Goal: Navigation & Orientation: Find specific page/section

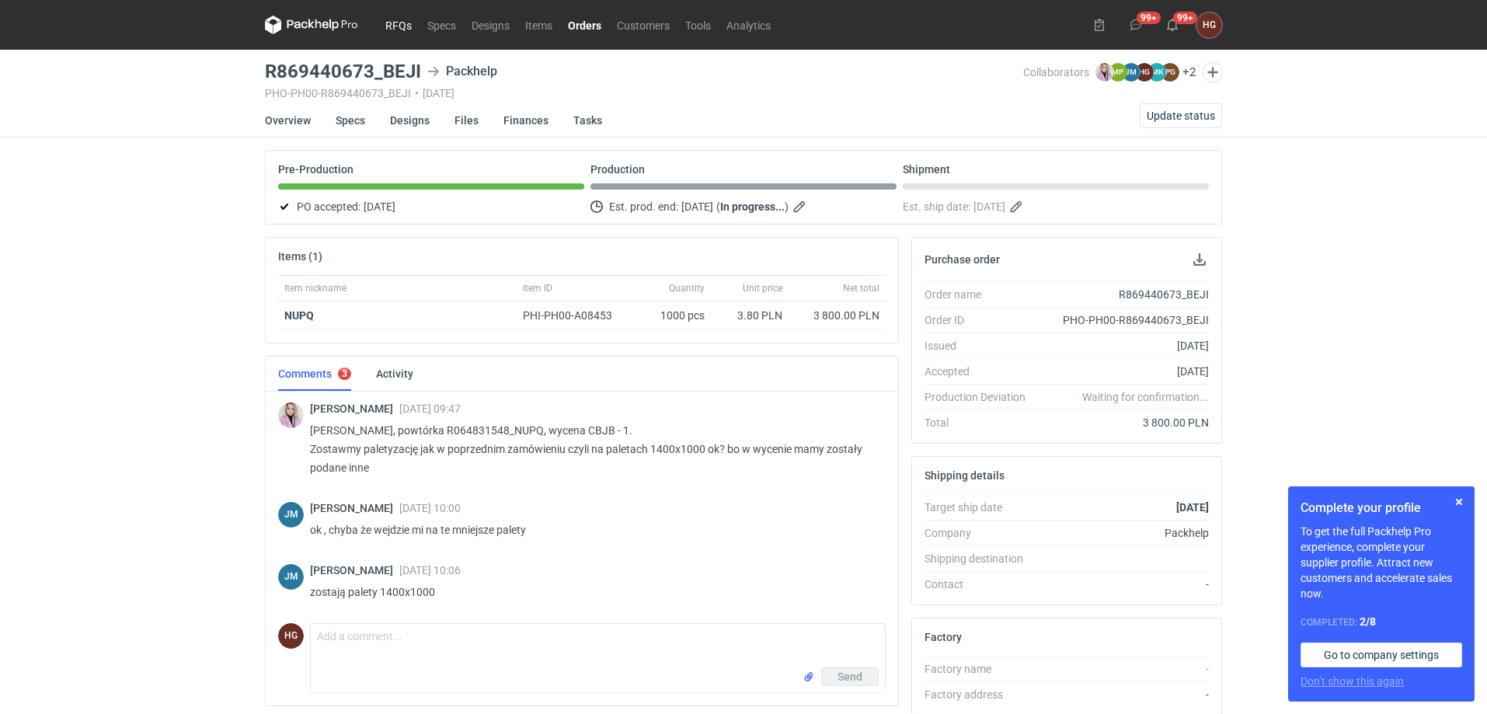
click at [405, 26] on link "RFQs" at bounding box center [399, 25] width 42 height 19
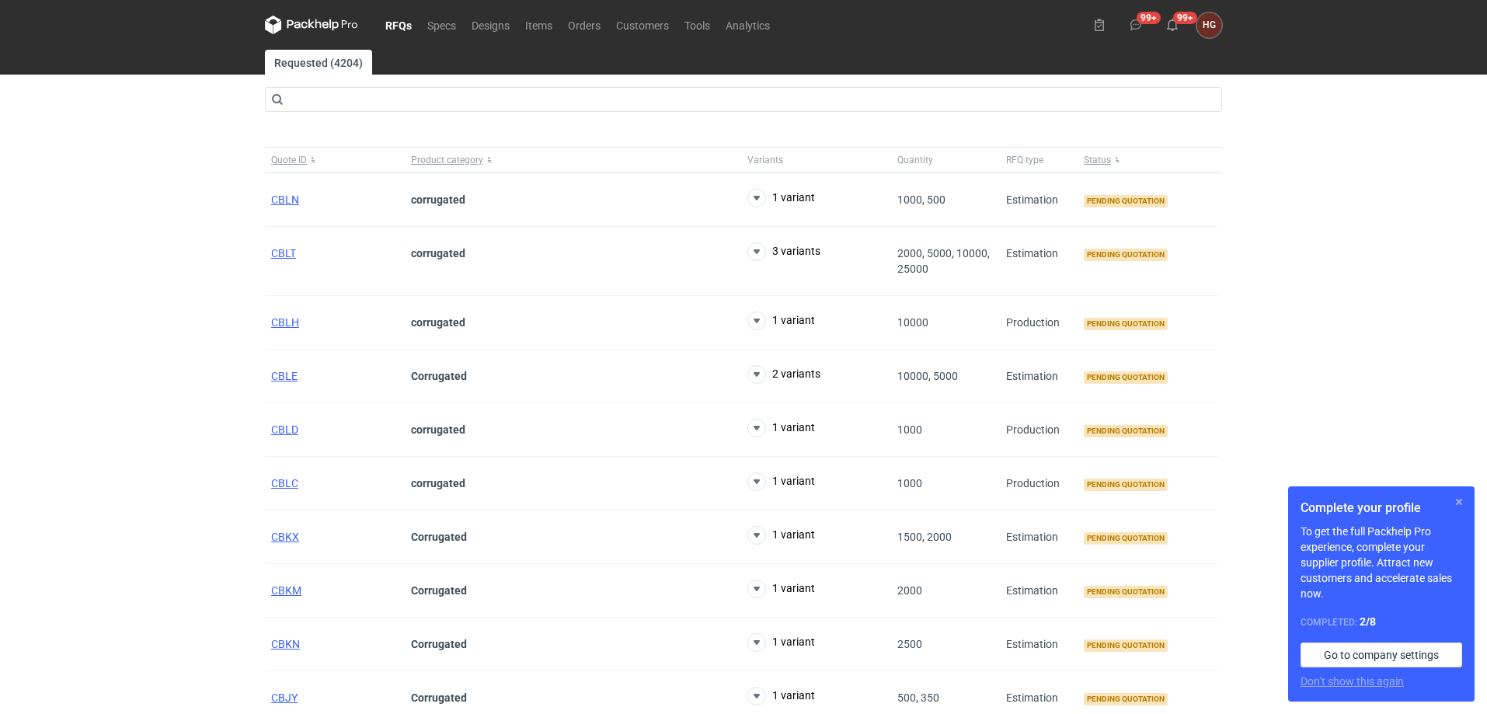
click at [1462, 500] on button "button" at bounding box center [1459, 501] width 19 height 19
